Goal: Task Accomplishment & Management: Manage account settings

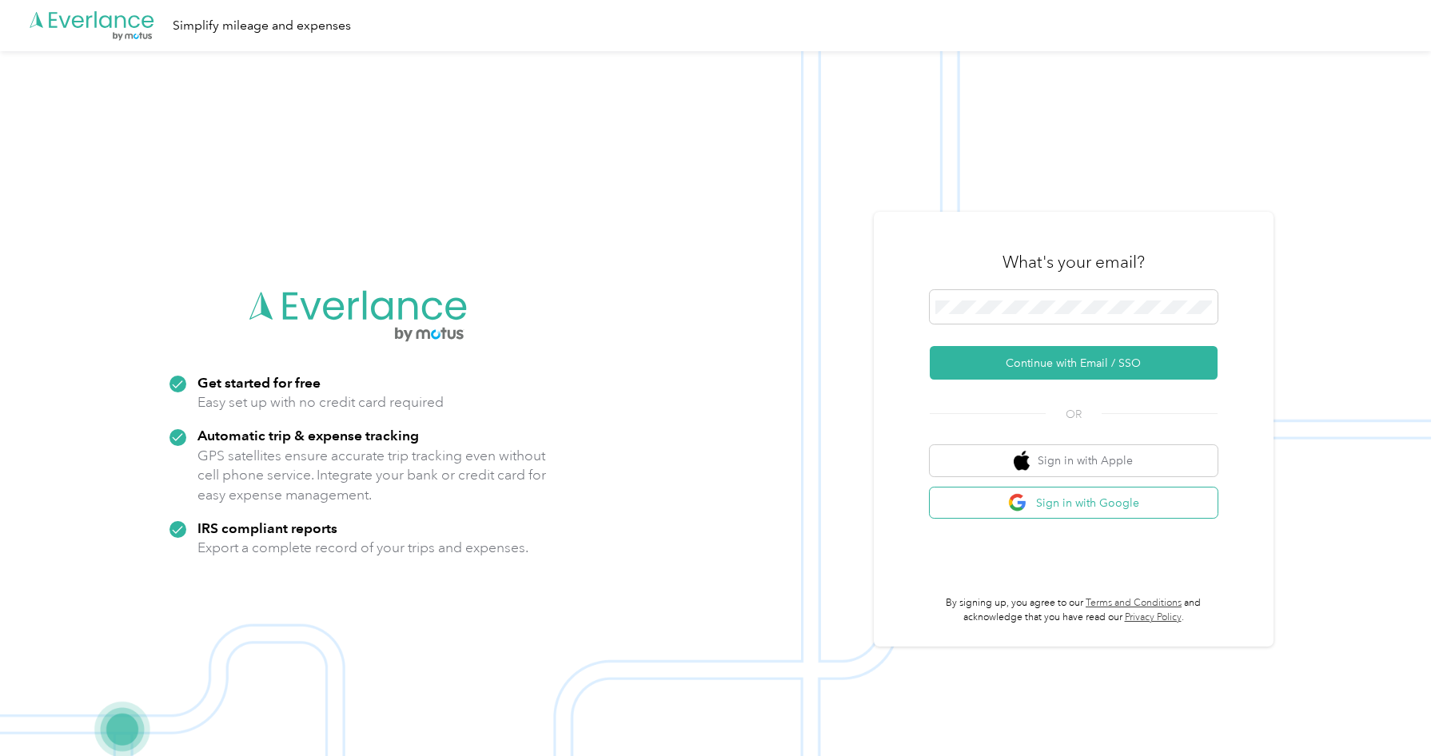
click at [1039, 500] on button "Sign in with Google" at bounding box center [1074, 503] width 288 height 31
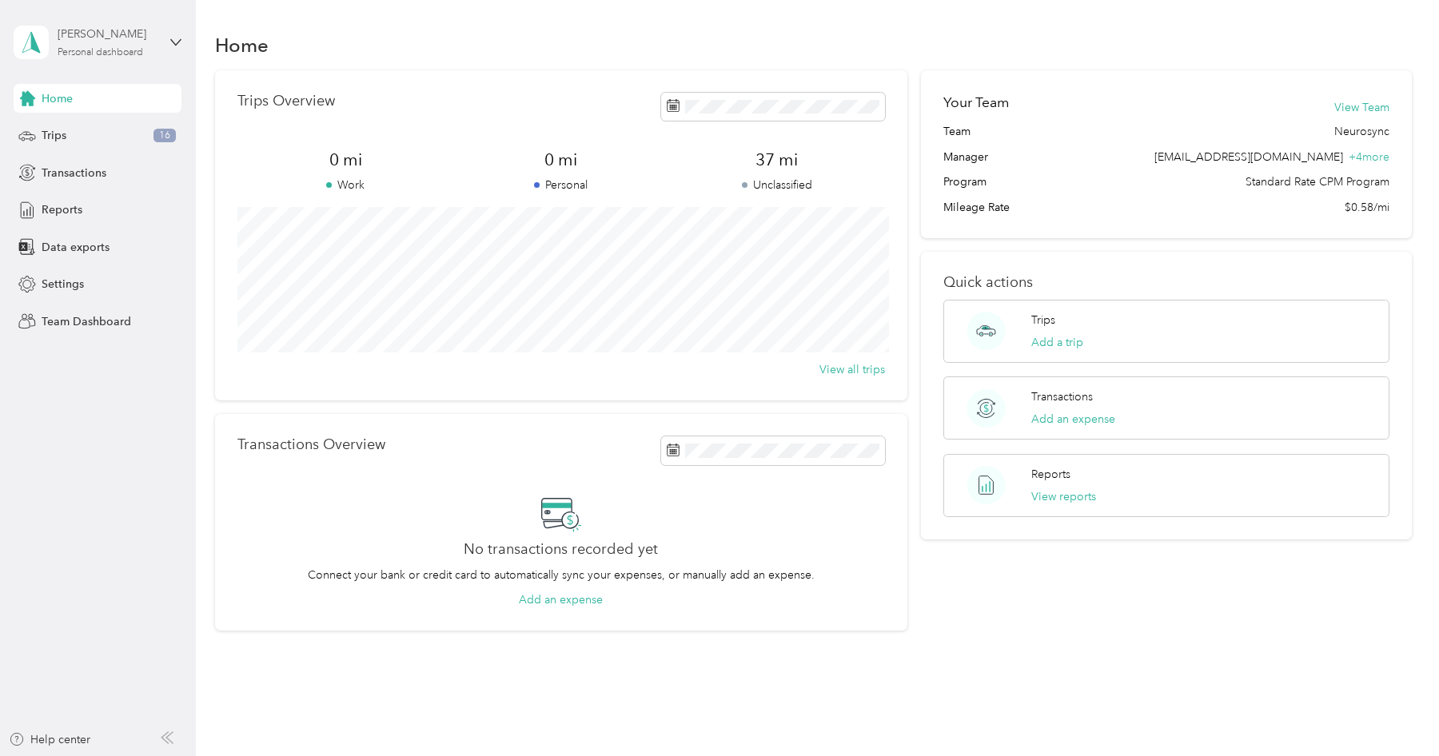
click at [105, 55] on div "Personal dashboard" at bounding box center [101, 53] width 86 height 10
click at [98, 130] on div "Team dashboard" at bounding box center [71, 131] width 86 height 17
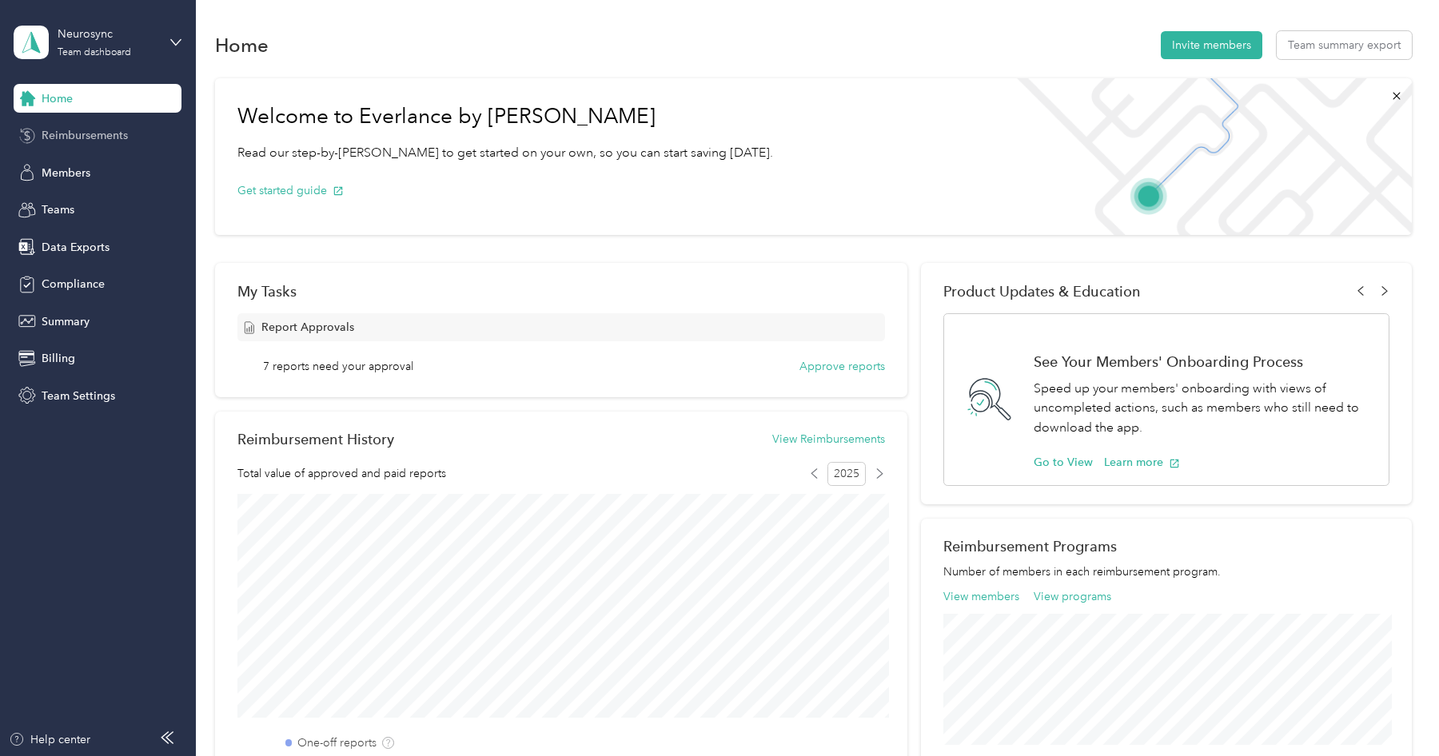
click at [110, 134] on span "Reimbursements" at bounding box center [85, 135] width 86 height 17
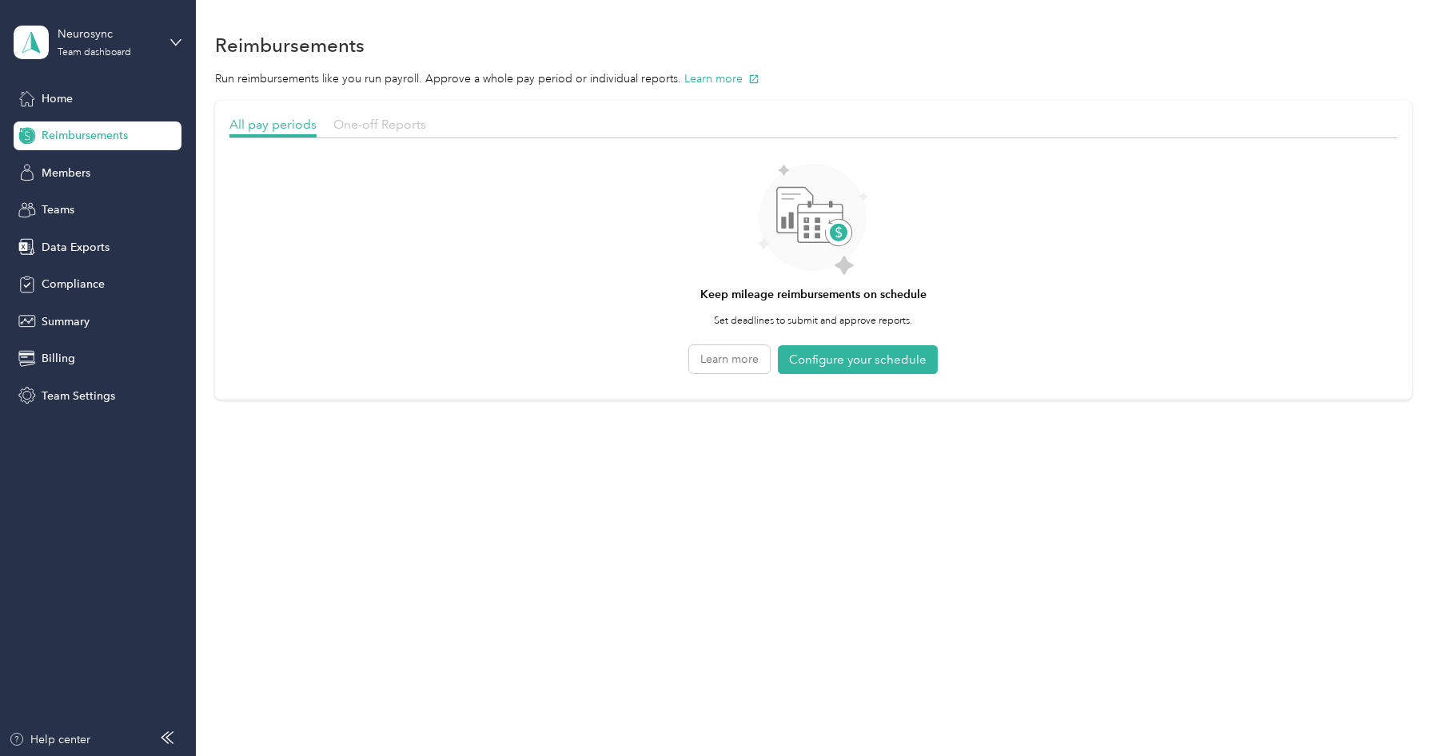
click at [371, 126] on span "One-off Reports" at bounding box center [379, 124] width 93 height 15
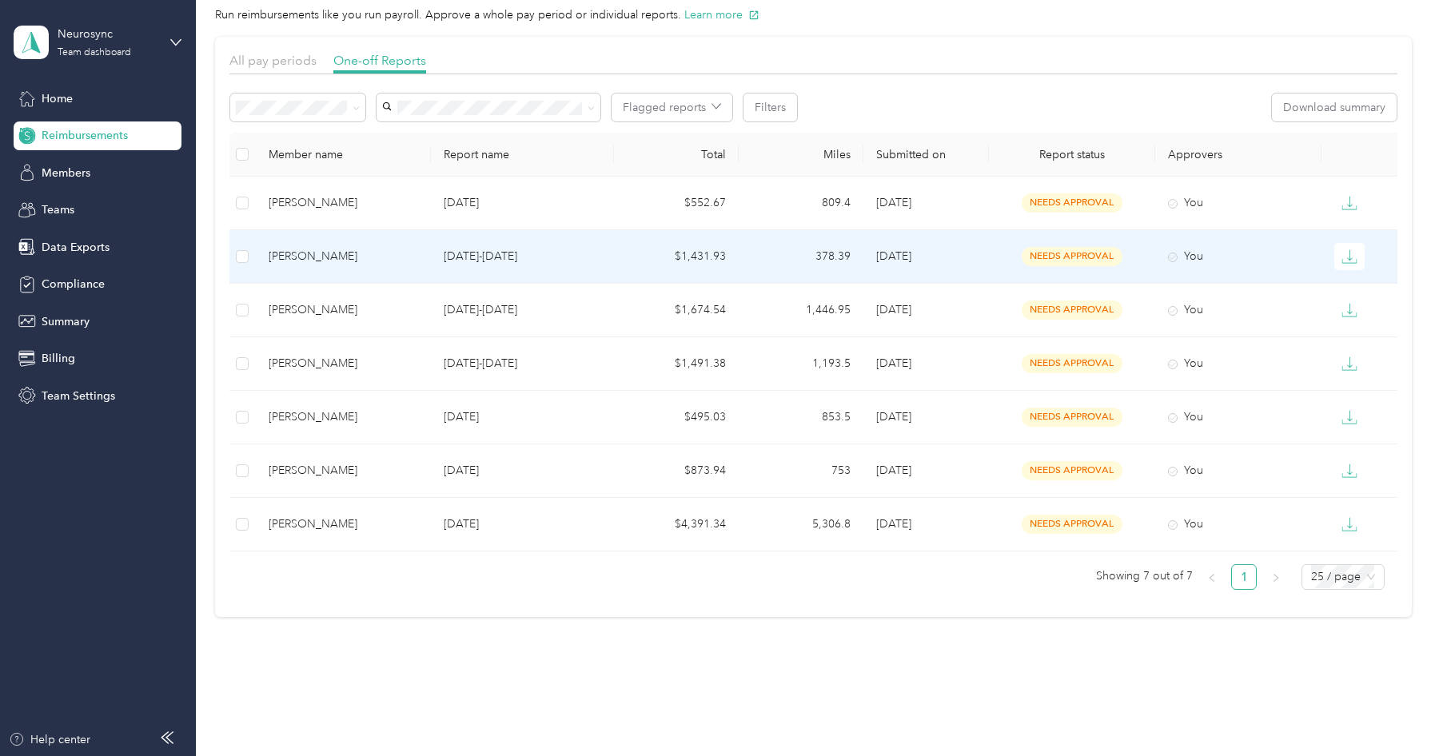
scroll to position [90, 0]
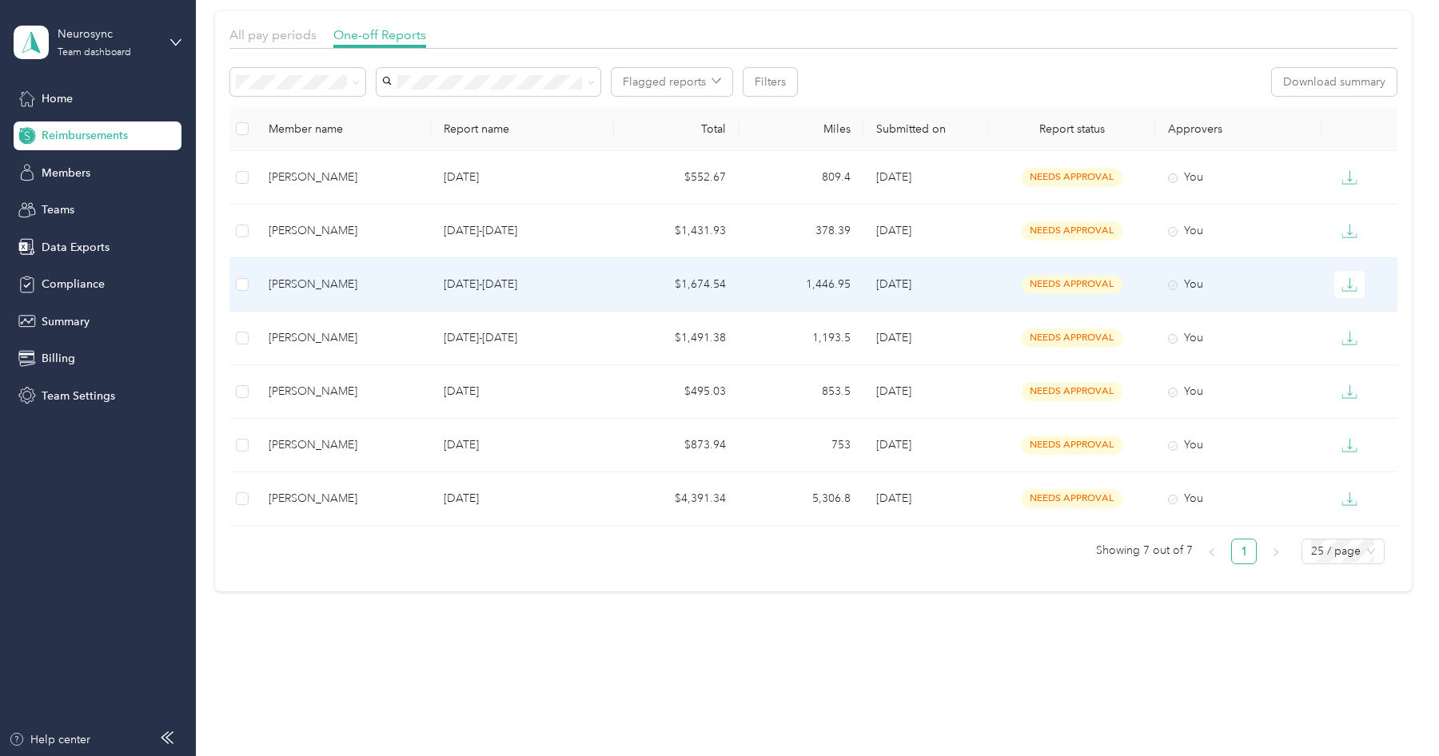
click at [316, 287] on div "[PERSON_NAME]" at bounding box center [343, 285] width 149 height 18
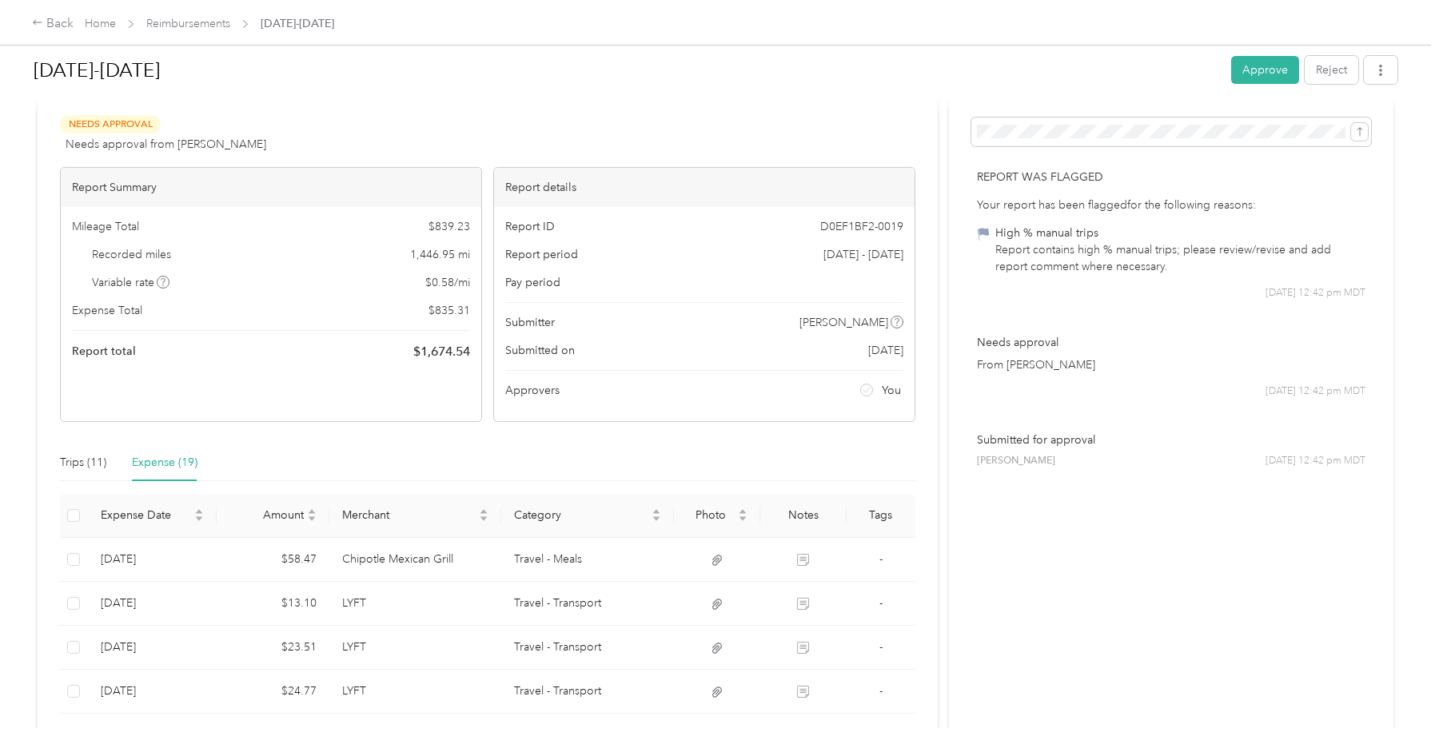
scroll to position [71, 0]
